Goal: Communication & Community: Participate in discussion

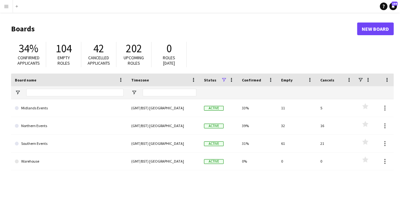
click at [6, 5] on app-icon "Menu" at bounding box center [6, 6] width 5 height 5
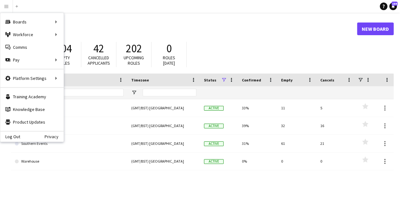
click at [165, 19] on header "Boards New Board" at bounding box center [202, 29] width 383 height 20
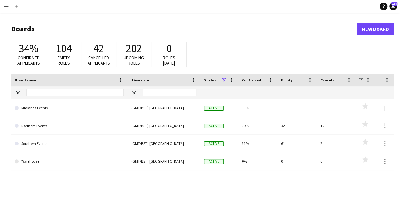
click at [8, 7] on app-icon "Menu" at bounding box center [6, 6] width 5 height 5
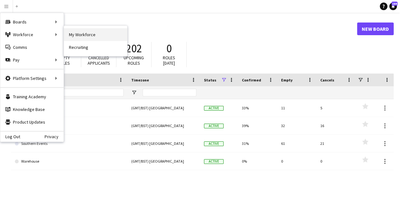
click at [99, 36] on link "My Workforce" at bounding box center [95, 34] width 63 height 13
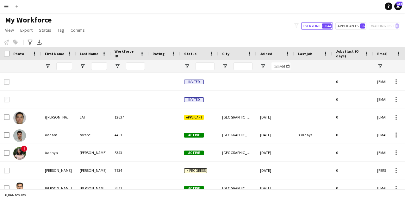
type input "**********"
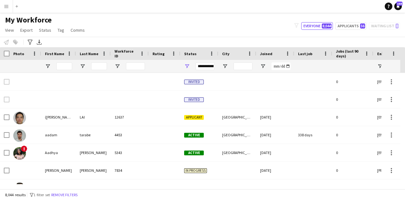
click at [4, 4] on app-icon "Menu" at bounding box center [6, 6] width 5 height 5
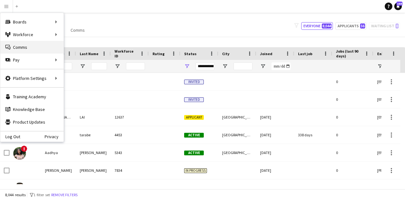
click at [41, 45] on link "Comms Comms" at bounding box center [31, 47] width 63 height 13
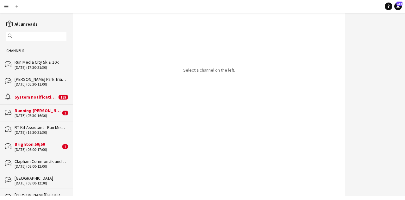
click at [42, 82] on div "31-08-2025 (05:30-11:00)" at bounding box center [41, 84] width 52 height 4
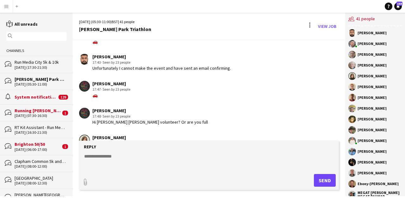
scroll to position [753, 0]
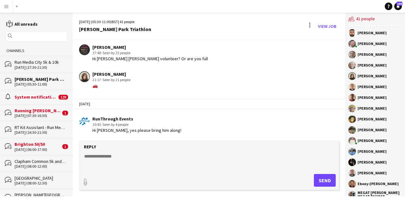
click at [2, 3] on button "Menu" at bounding box center [6, 6] width 13 height 13
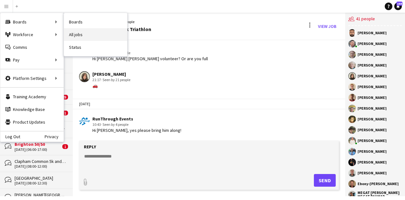
click at [86, 35] on link "All jobs" at bounding box center [95, 34] width 63 height 13
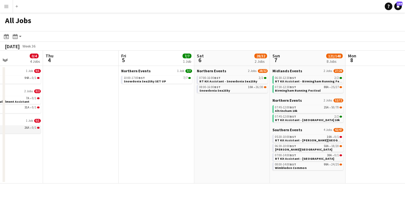
scroll to position [0, 192]
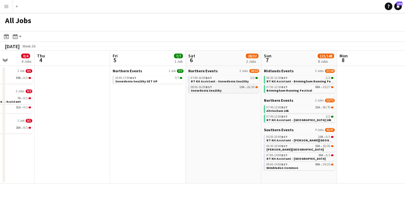
click at [236, 86] on div "08:00-16:00 BST 10A • 26/30" at bounding box center [224, 86] width 67 height 3
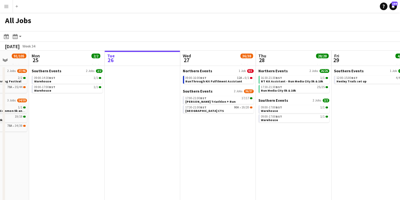
scroll to position [0, 274]
click at [225, 109] on link "17:30-21:00 BST 90A • 19/20 Battersea Park CTS" at bounding box center [219, 108] width 67 height 7
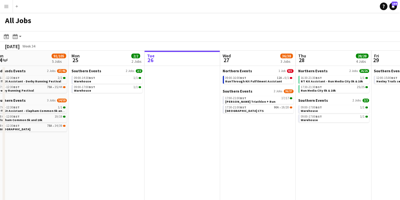
scroll to position [0, 234]
click at [266, 99] on div "17:00-21:00 BST 17/17" at bounding box center [258, 98] width 67 height 3
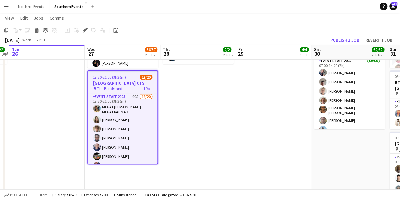
click at [124, 79] on app-job-card "17:30-21:00 (3h30m) 19/20 Battersea Park CTS pin The Bandstand 1 Role Event Sta…" at bounding box center [122, 117] width 71 height 94
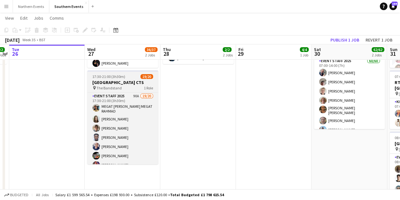
click at [124, 79] on h3 "[GEOGRAPHIC_DATA] CTS" at bounding box center [122, 82] width 71 height 6
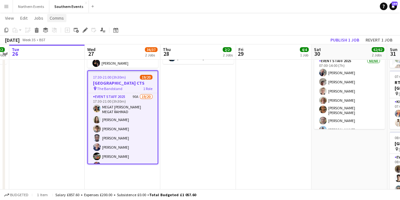
click at [55, 19] on span "Comms" at bounding box center [57, 18] width 14 height 6
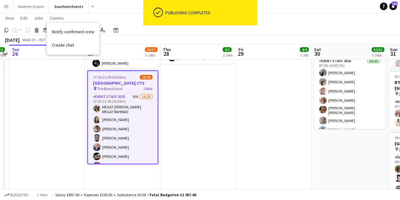
click at [173, 110] on app-date-cell "09:00-17:00 (8h) 1/1 Warehouse pin Hersham 1 Role Warehouse 1/1 09:00-17:00 (8h…" at bounding box center [198, 105] width 76 height 267
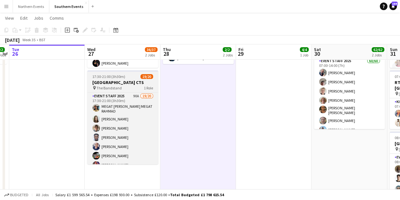
click at [124, 82] on h3 "[GEOGRAPHIC_DATA] CTS" at bounding box center [122, 82] width 71 height 6
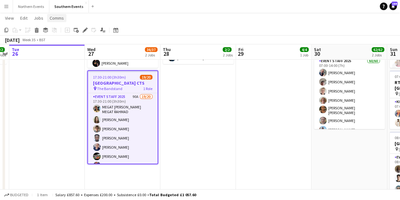
click at [53, 17] on span "Comms" at bounding box center [57, 18] width 14 height 6
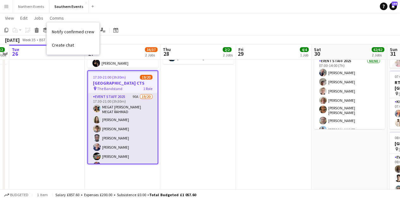
click at [128, 121] on app-card-role "Event Staff 2025 90A 19/20 17:30-21:00 (3h30m) MEGAT AMMAR SULEIMAN MEGAT RAHMA…" at bounding box center [123, 192] width 70 height 198
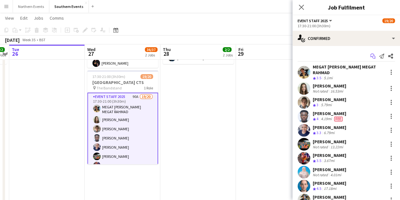
click at [371, 55] on icon "Start chat" at bounding box center [373, 55] width 5 height 5
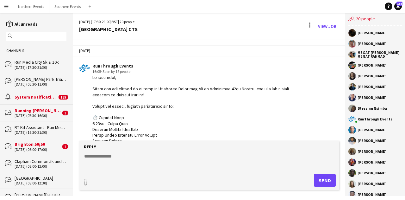
scroll to position [454, 0]
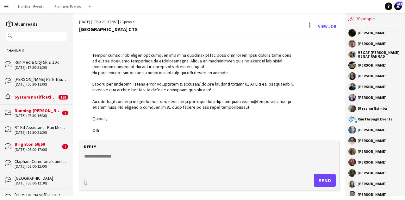
click at [121, 153] on textarea at bounding box center [211, 161] width 254 height 16
paste textarea "**********"
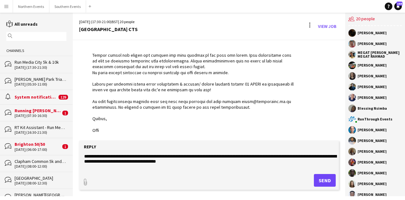
type textarea "**********"
click at [324, 175] on button "Send" at bounding box center [325, 180] width 22 height 13
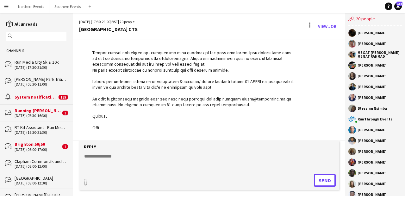
scroll to position [505, 0]
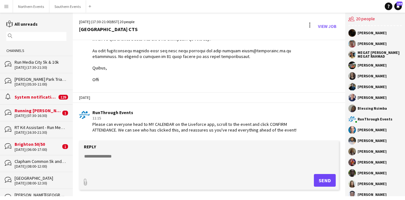
click at [162, 156] on textarea at bounding box center [211, 161] width 254 height 16
paste textarea "**********"
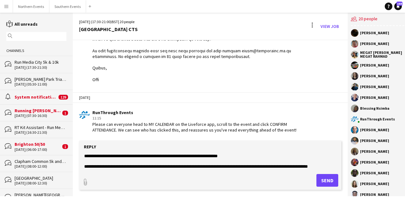
scroll to position [402, 0]
type textarea "**********"
click at [319, 174] on button "Send" at bounding box center [328, 180] width 22 height 13
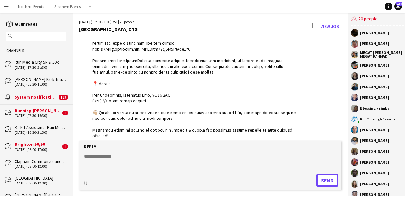
scroll to position [1021, 0]
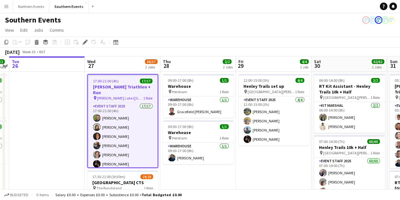
click at [132, 85] on h3 "[PERSON_NAME] Triathlon + Run" at bounding box center [123, 89] width 70 height 11
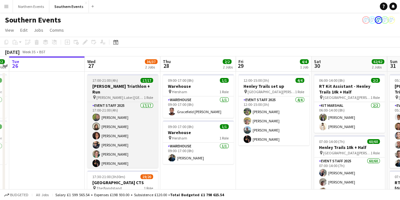
click at [139, 88] on h3 "[PERSON_NAME] Triathlon + Run" at bounding box center [122, 88] width 71 height 11
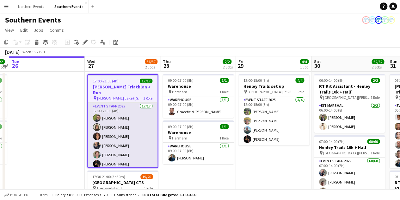
click at [137, 132] on app-card-role "Event Staff 2025 17/17 17:00-21:00 (4h) Paul Haslett Joanna Pearce Cheryl Boshi…" at bounding box center [123, 187] width 70 height 168
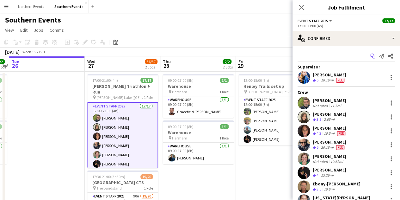
click at [373, 57] on icon at bounding box center [374, 57] width 3 height 3
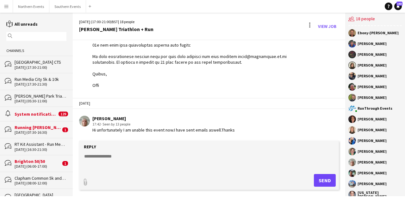
scroll to position [320, 0]
click at [58, 9] on button "Southern Events Close" at bounding box center [67, 6] width 37 height 12
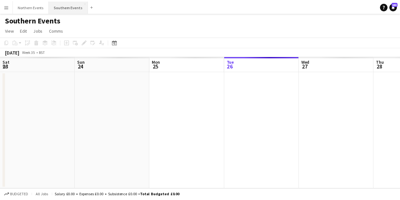
scroll to position [0, 151]
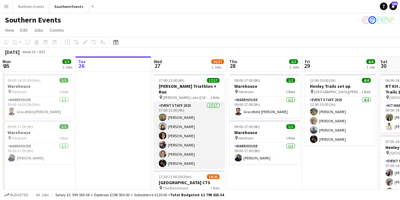
click at [189, 133] on app-card-role "Event Staff 2025 17/17 17:00-21:00 (4h) Paul Haslett Joanna Pearce Cheryl Boshi…" at bounding box center [189, 186] width 71 height 168
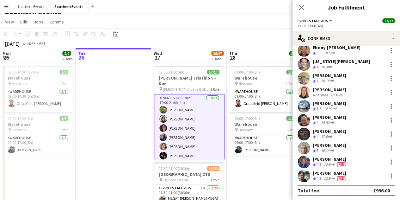
scroll to position [9, 0]
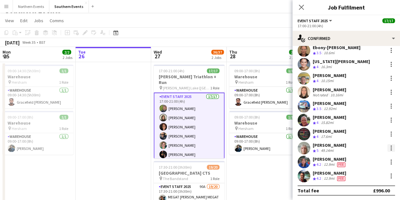
click at [388, 148] on div at bounding box center [392, 148] width 8 height 8
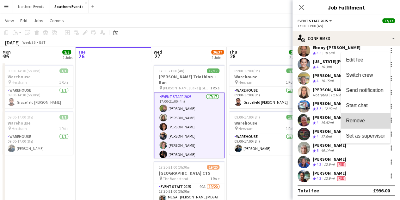
click at [368, 117] on button "Remove" at bounding box center [365, 120] width 49 height 15
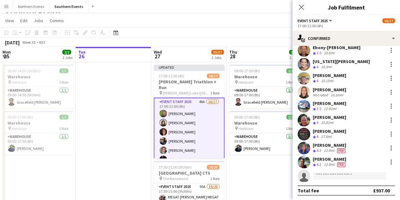
scroll to position [0, 0]
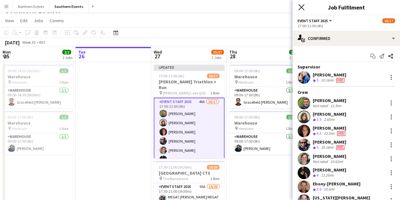
click at [299, 8] on icon "Close pop-in" at bounding box center [302, 7] width 6 height 6
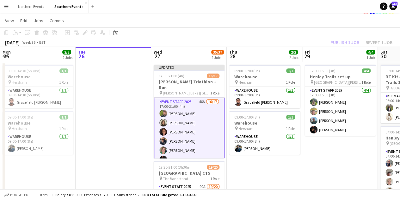
click at [350, 44] on div "Publish 1 job Revert 1 job" at bounding box center [361, 42] width 77 height 8
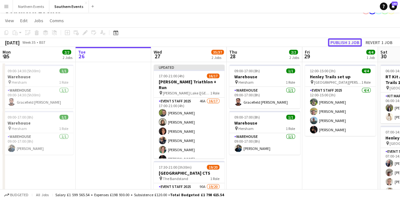
click at [350, 44] on button "Publish 1 job" at bounding box center [345, 42] width 34 height 8
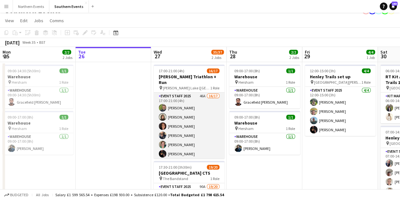
click at [202, 111] on app-card-role "Event Staff 2025 46A 16/17 17:00-21:00 (4h) Paul Haslett Joanna Pearce Cheryl B…" at bounding box center [189, 176] width 71 height 168
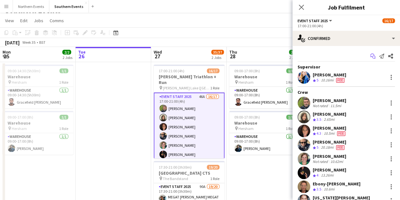
click at [369, 54] on app-icon "Start chat" at bounding box center [373, 56] width 9 height 9
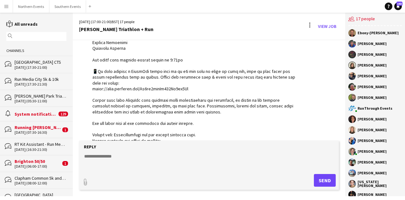
scroll to position [314, 0]
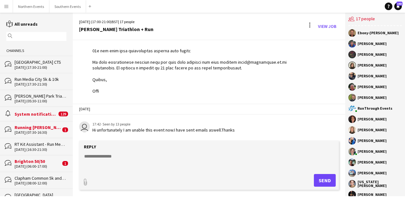
click at [124, 155] on textarea at bounding box center [211, 161] width 254 height 16
paste textarea "**********"
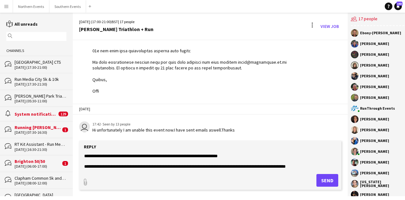
scroll to position [285, 0]
type textarea "**********"
click at [320, 182] on button "Send" at bounding box center [328, 180] width 22 height 13
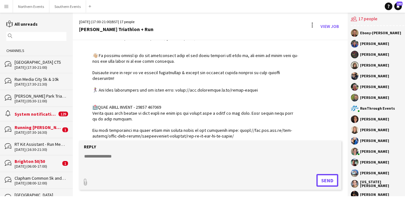
scroll to position [661, 0]
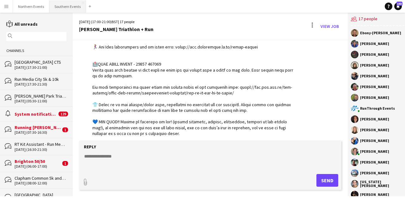
click at [60, 8] on button "Southern Events Close" at bounding box center [67, 6] width 37 height 12
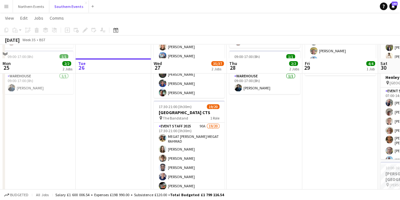
scroll to position [90, 0]
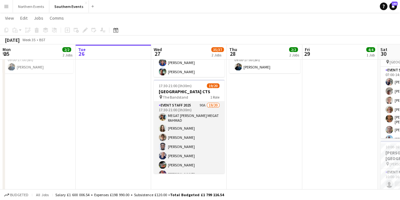
click at [183, 117] on app-card-role "Event Staff 2025 90A 19/20 17:30-21:00 (3h30m) MEGAT AMMAR SULEIMAN MEGAT RAHMA…" at bounding box center [189, 201] width 71 height 198
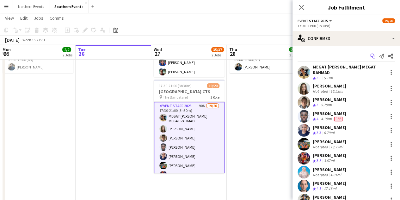
click at [371, 56] on icon "Start chat" at bounding box center [373, 55] width 5 height 5
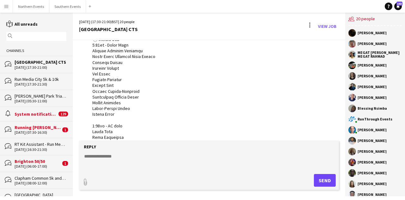
scroll to position [624, 0]
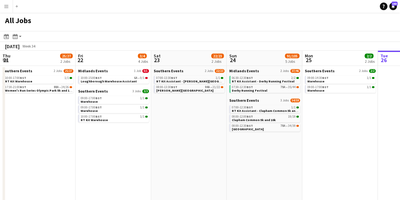
scroll to position [0, 234]
